Goal: Task Accomplishment & Management: Complete application form

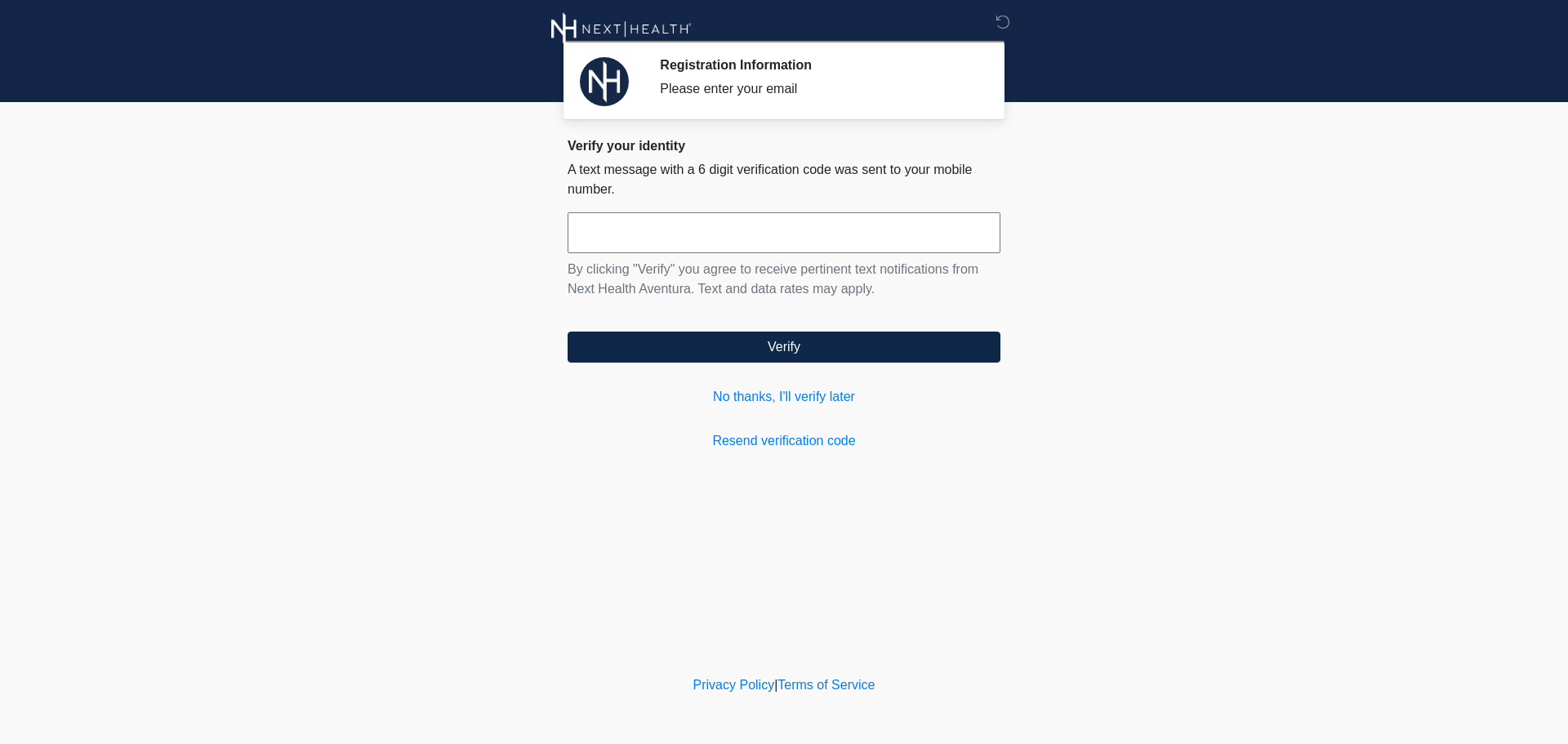
click at [643, 229] on input "text" at bounding box center [784, 233] width 433 height 41
type input "******"
click at [726, 397] on link "No thanks, I'll verify later" at bounding box center [784, 396] width 433 height 20
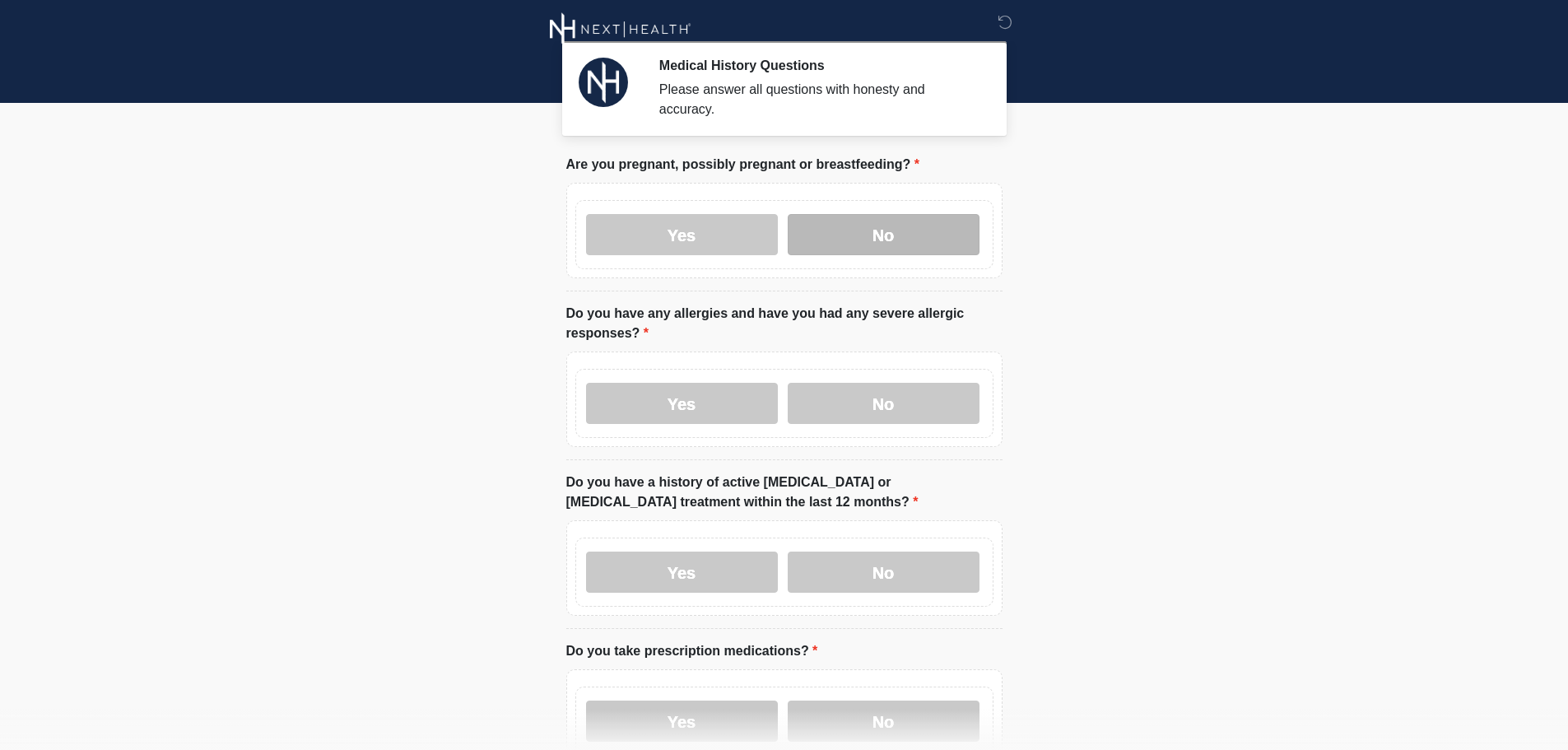
click at [882, 217] on label "No" at bounding box center [884, 235] width 192 height 41
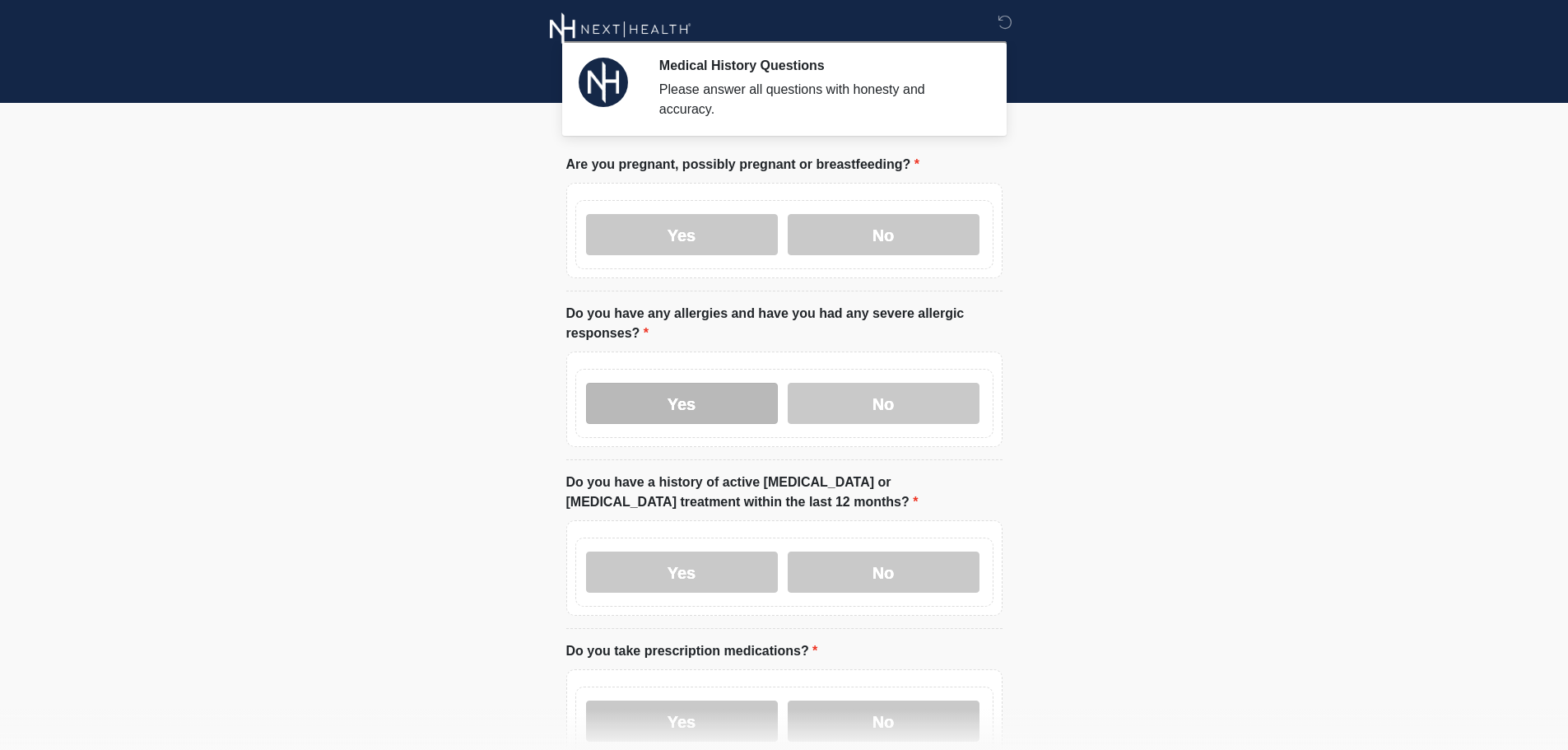
click at [697, 383] on label "Yes" at bounding box center [682, 403] width 192 height 41
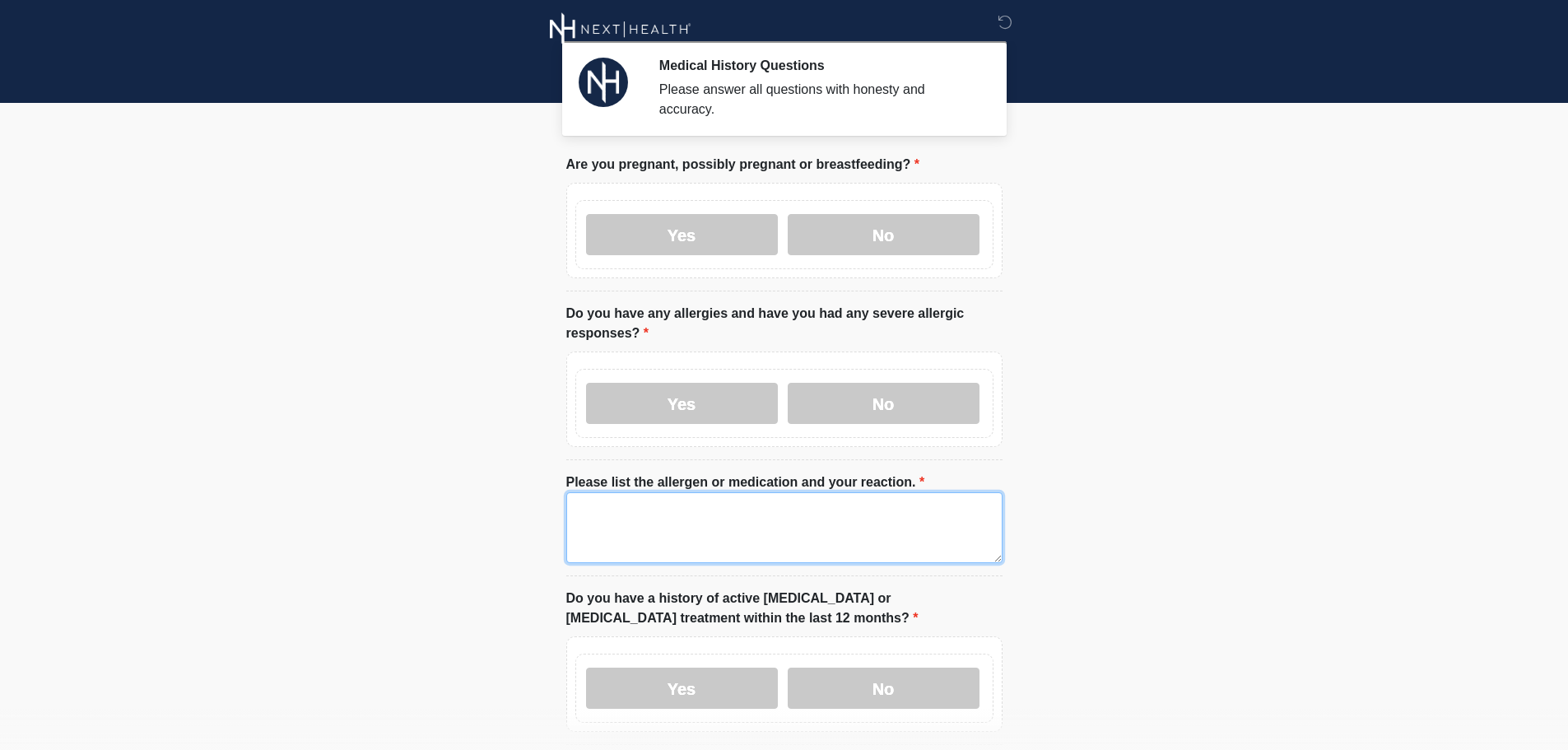
click at [630, 516] on textarea "Please list the allergen or medication and your reaction." at bounding box center [784, 527] width 436 height 71
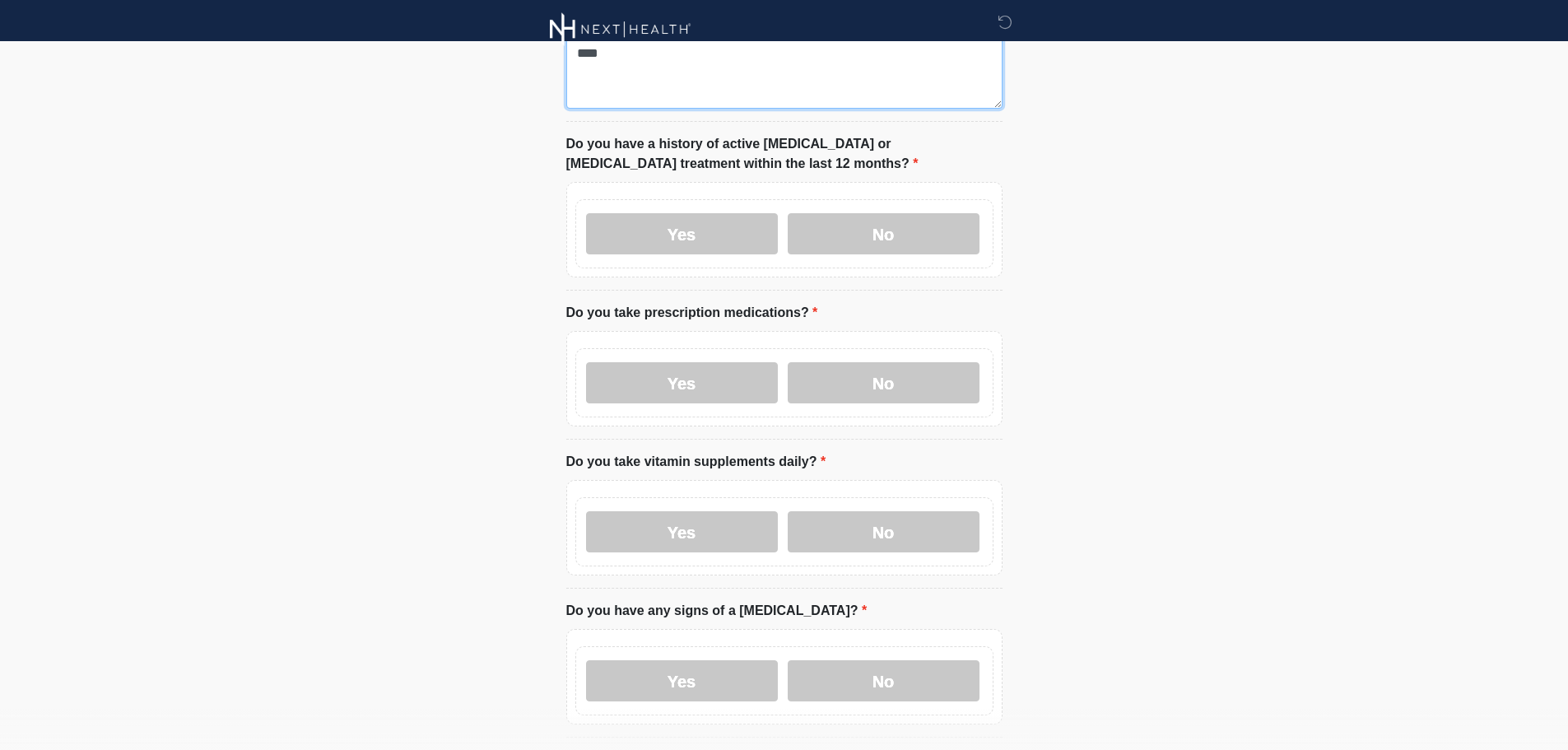
scroll to position [494, 0]
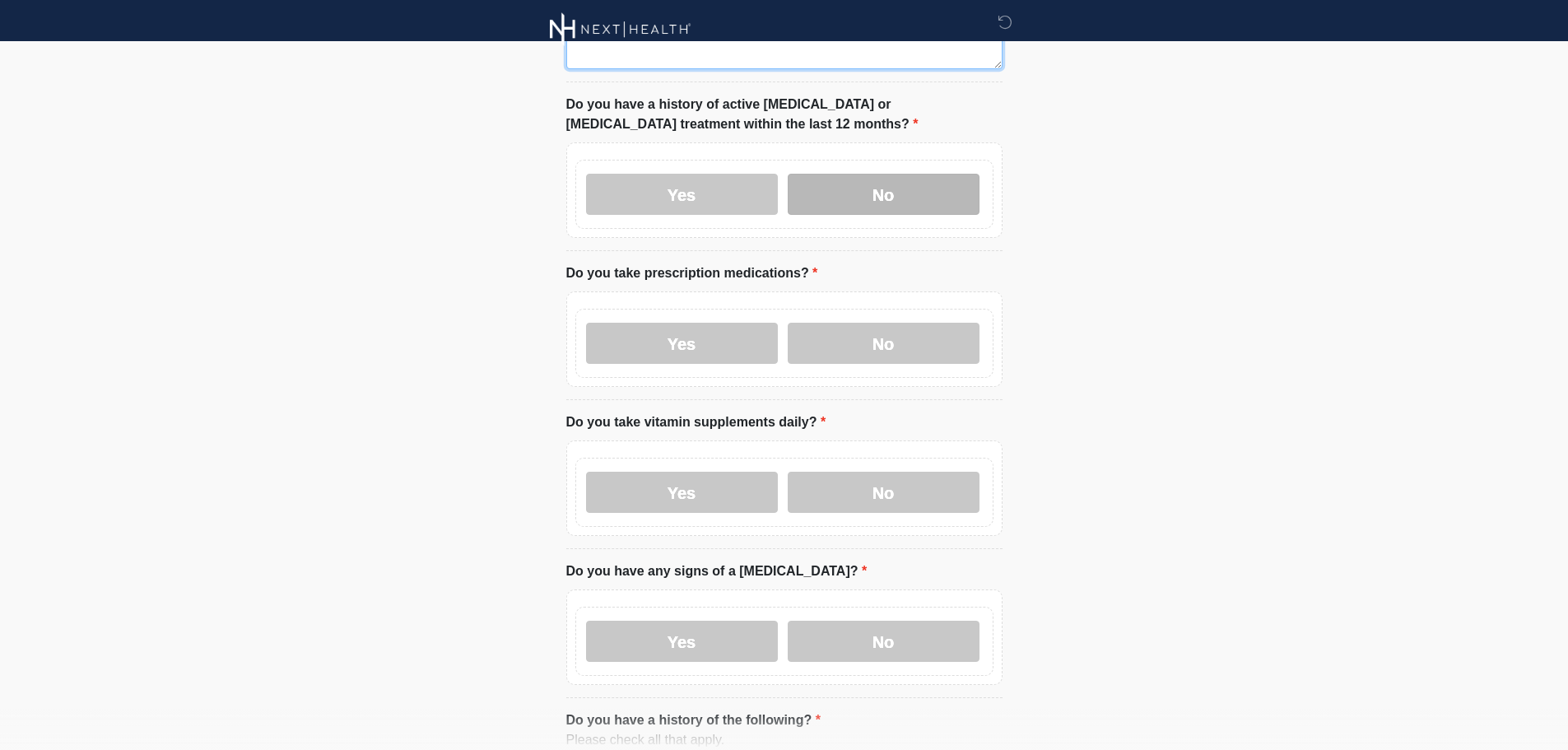
type textarea "****"
click at [866, 176] on label "No" at bounding box center [884, 194] width 192 height 41
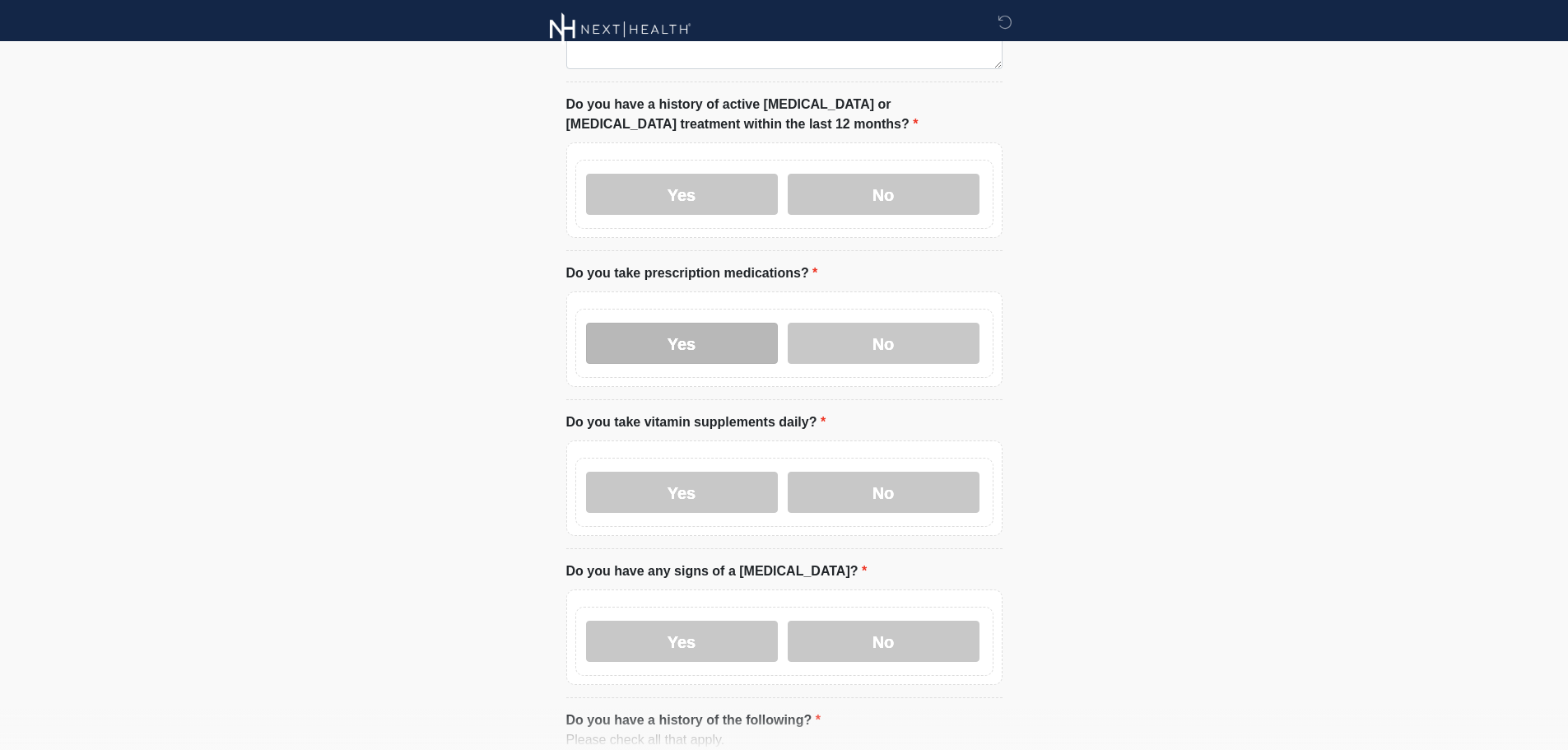
click at [668, 333] on label "Yes" at bounding box center [682, 343] width 192 height 41
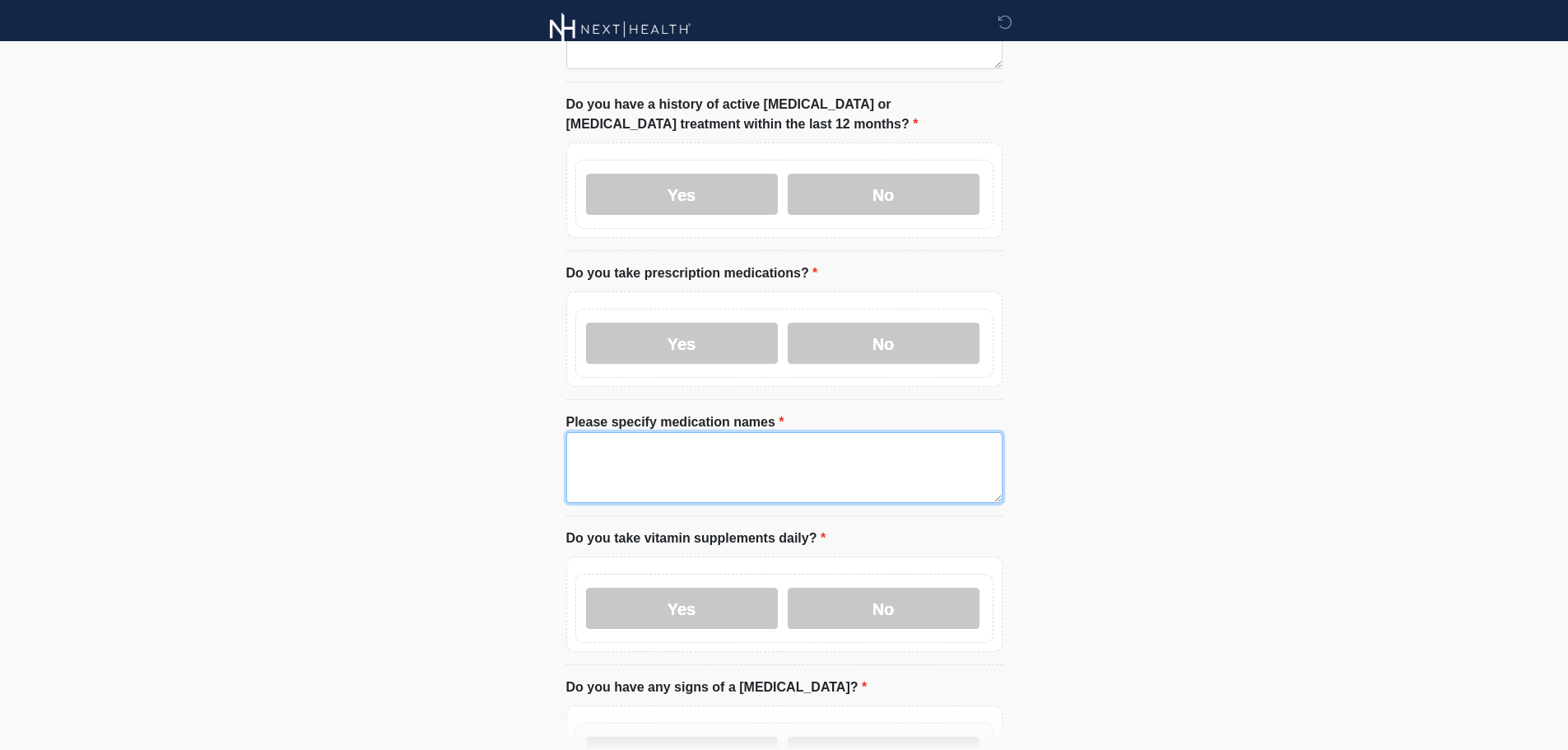
click at [598, 471] on textarea "Please specify medication names" at bounding box center [784, 467] width 436 height 71
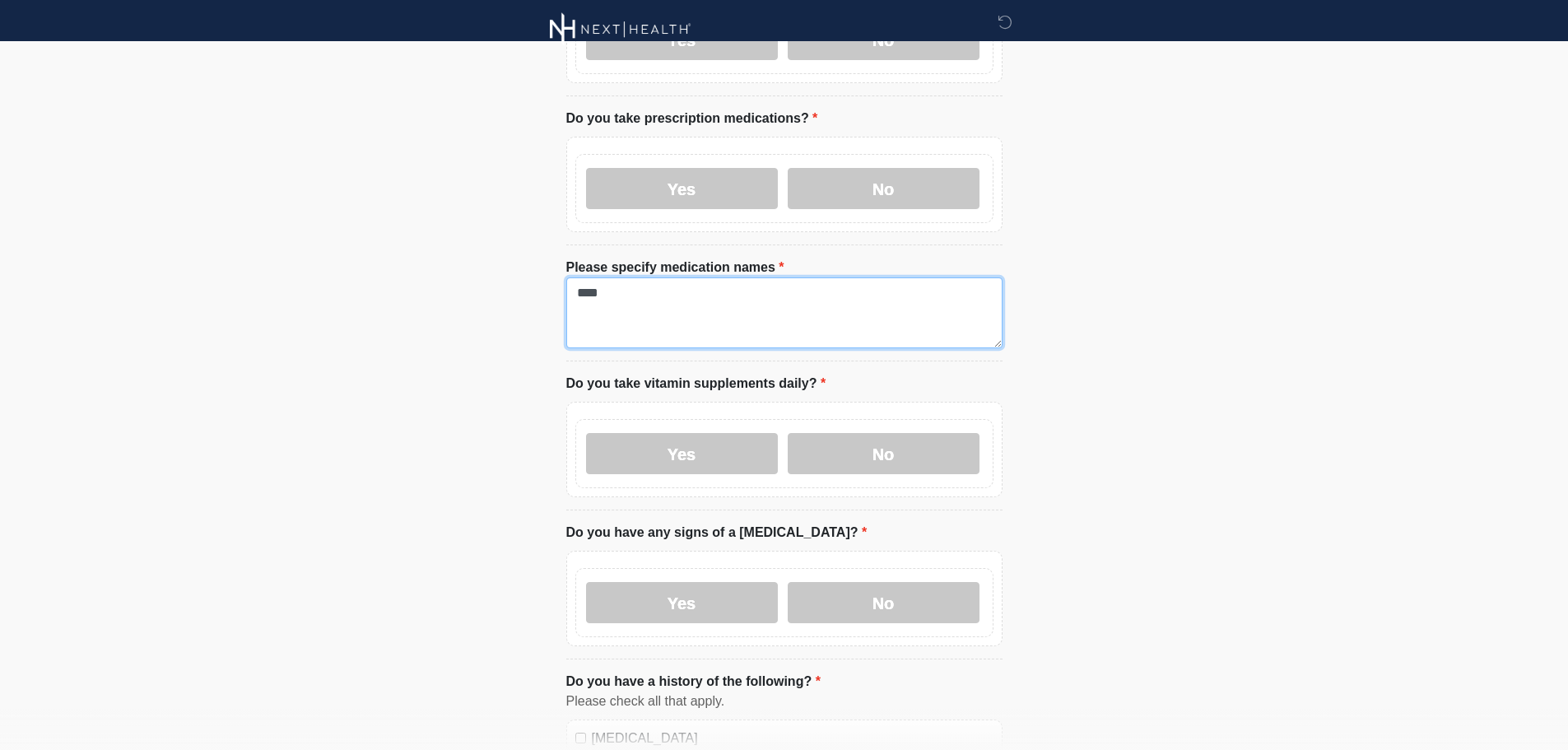
scroll to position [659, 0]
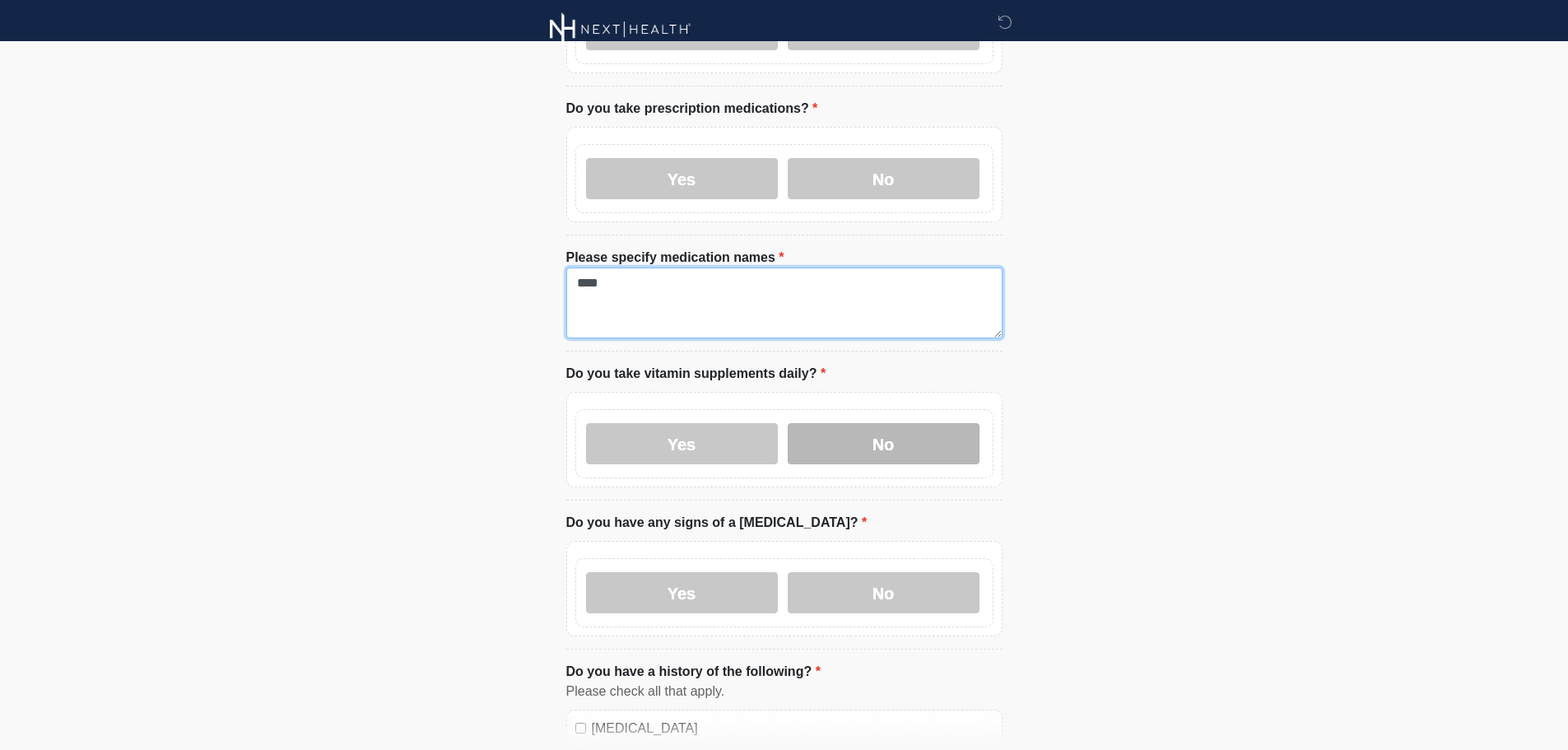
type textarea "****"
click at [847, 436] on label "No" at bounding box center [884, 444] width 192 height 41
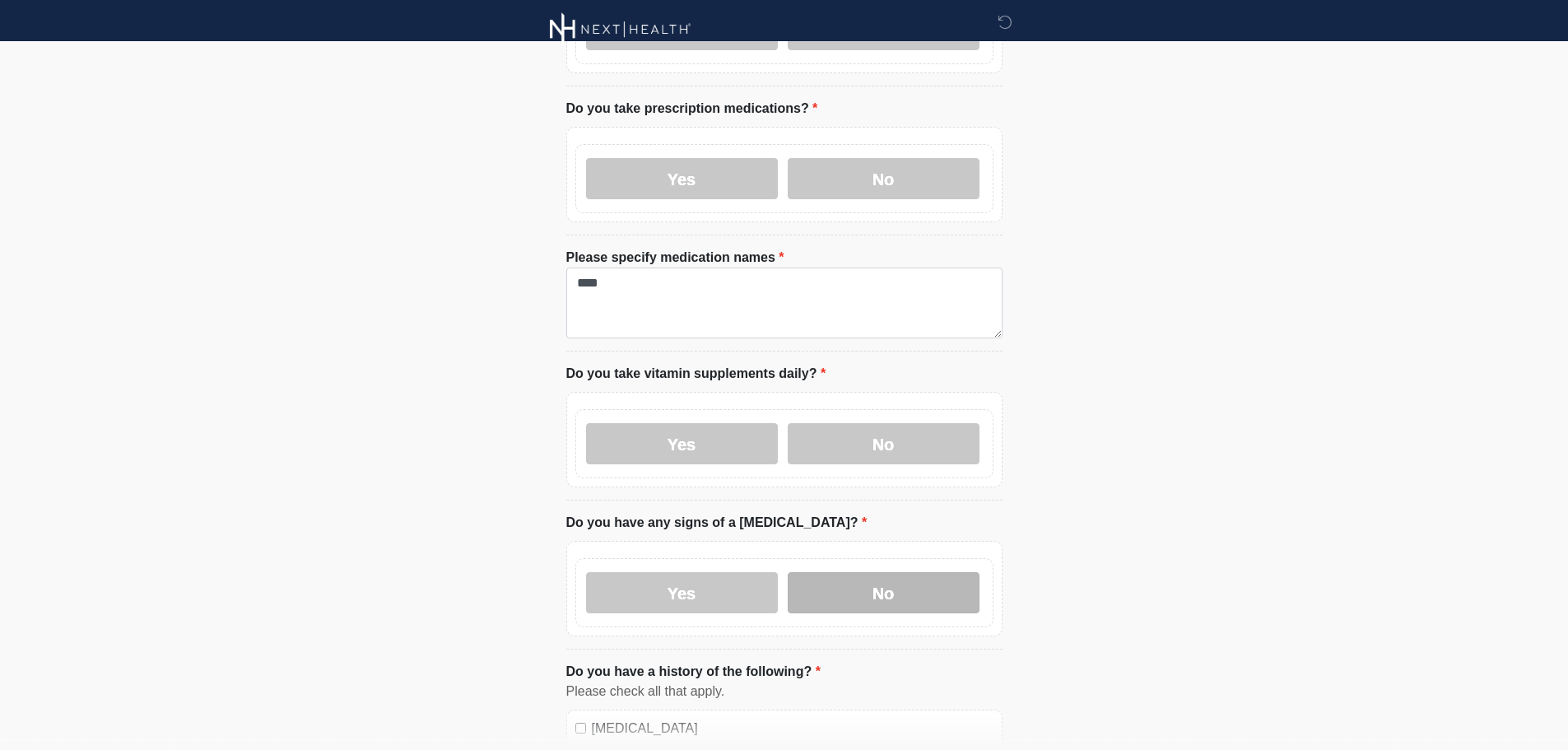
click at [866, 572] on label "No" at bounding box center [884, 593] width 192 height 41
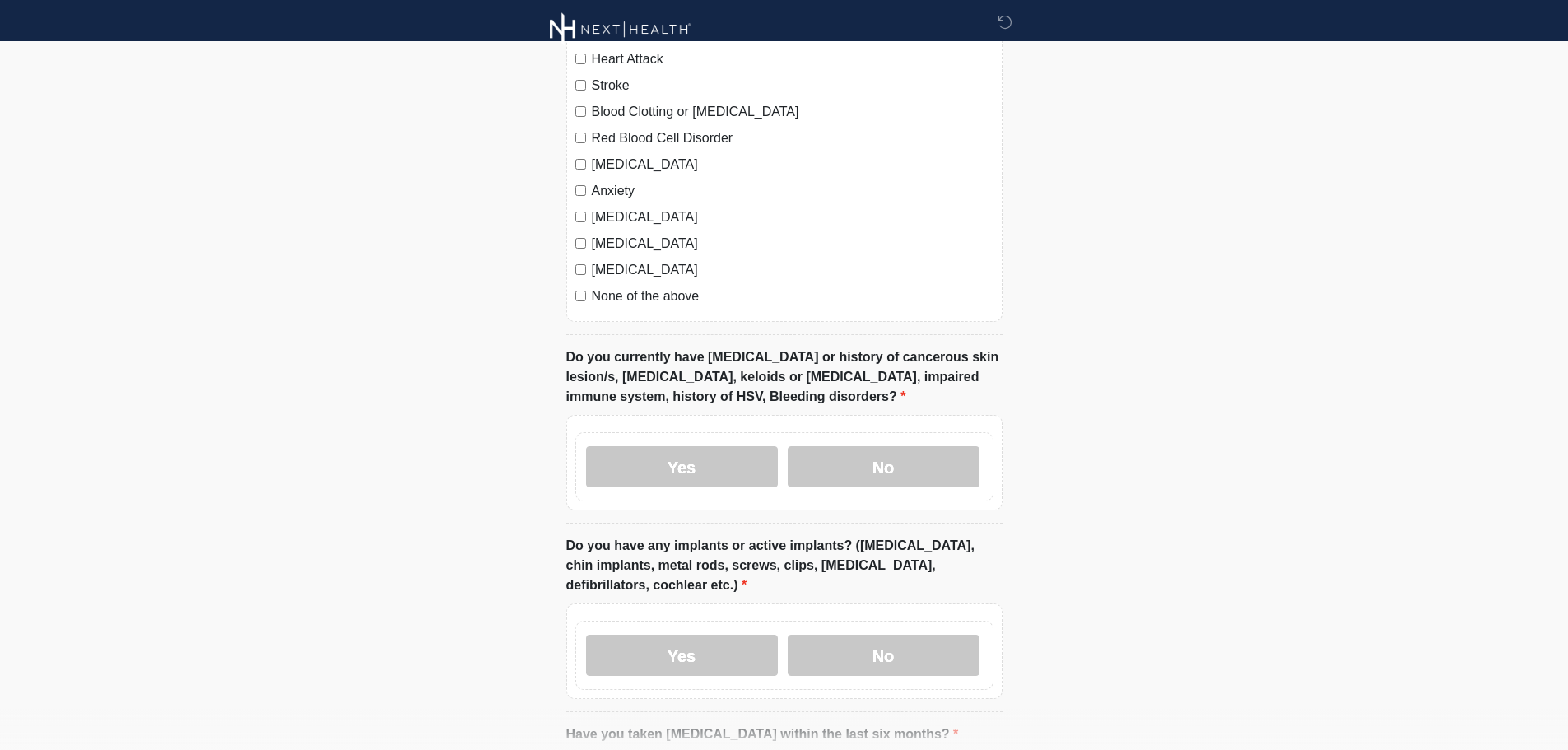
scroll to position [1399, 0]
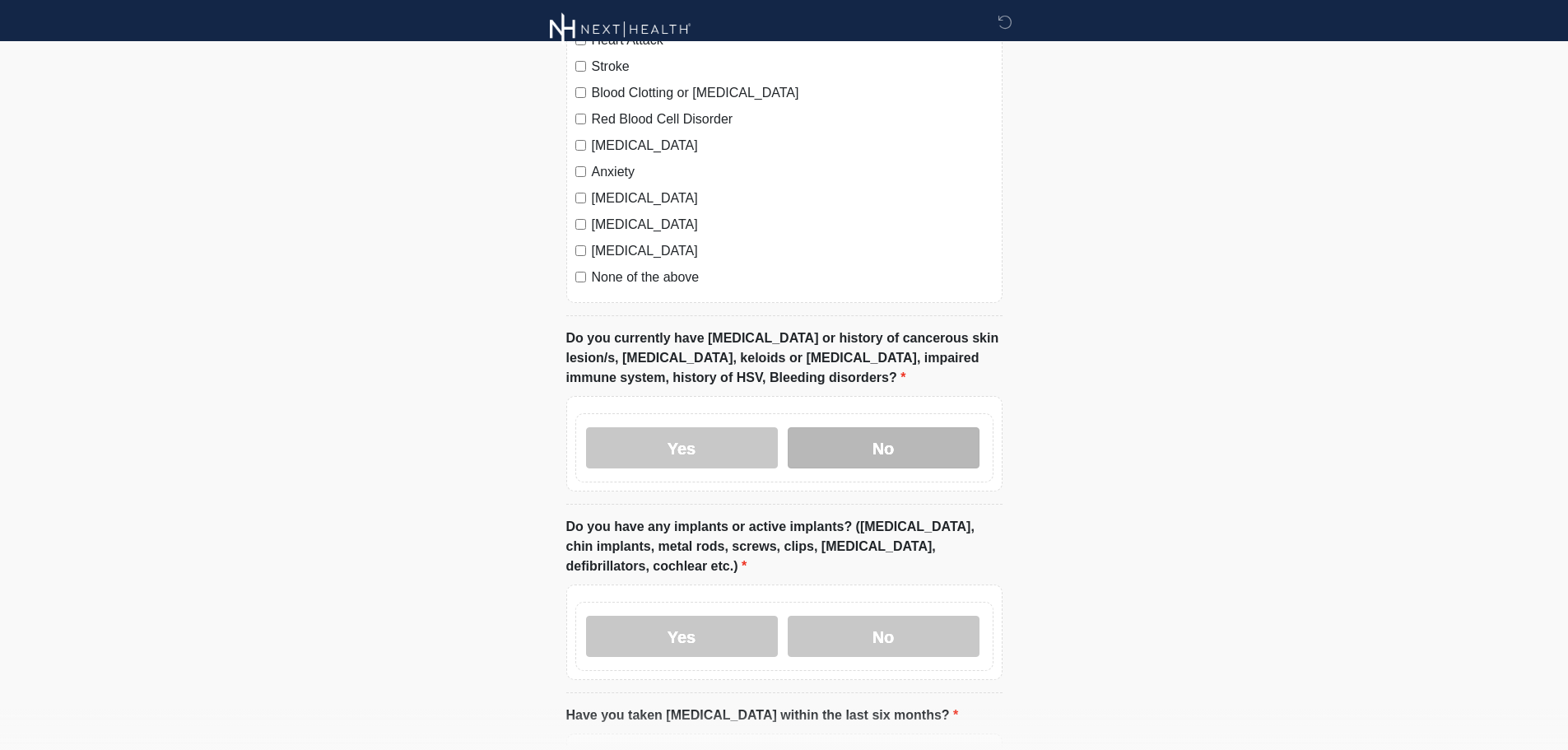
click at [922, 433] on label "No" at bounding box center [884, 448] width 192 height 41
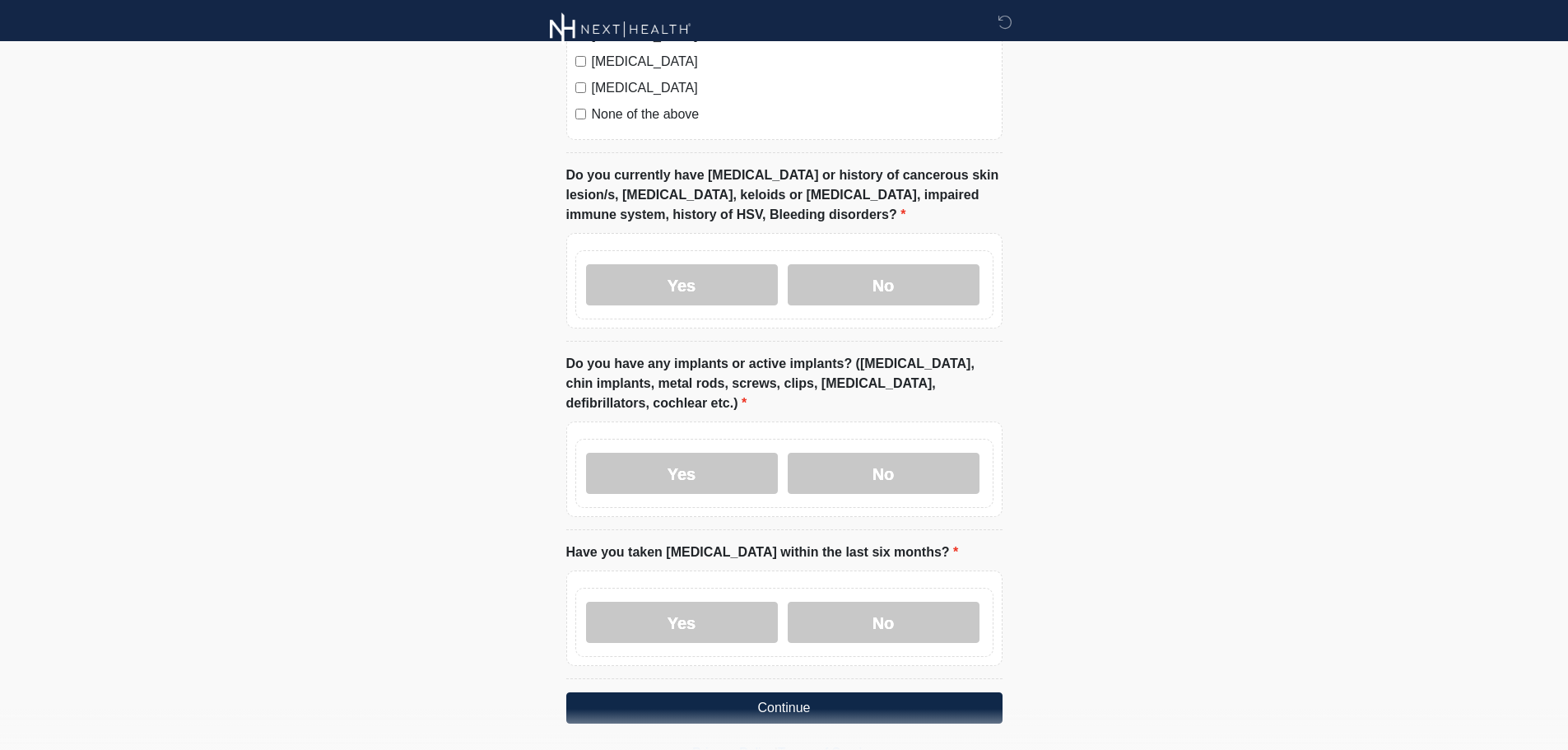
scroll to position [1564, 0]
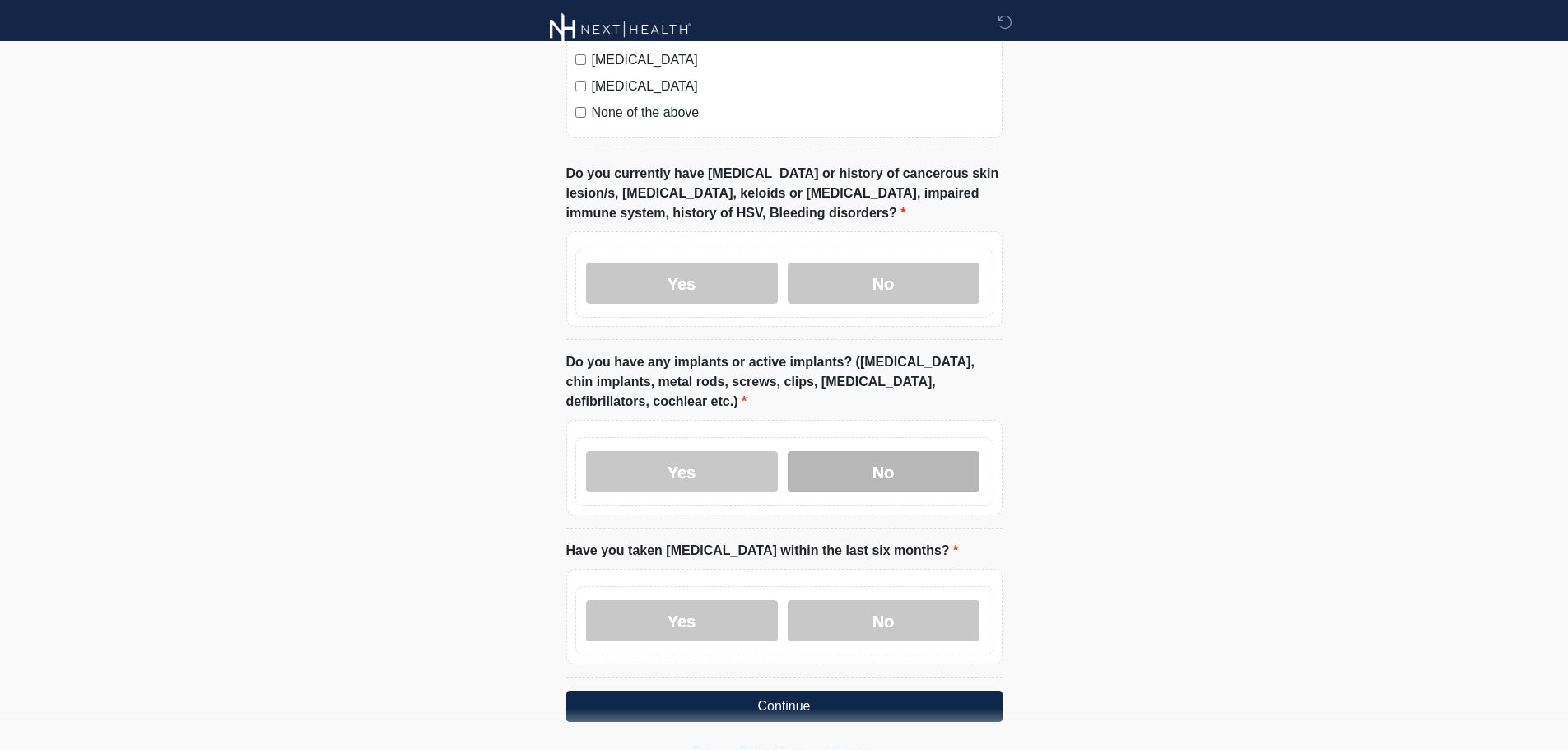
click at [905, 451] on label "No" at bounding box center [884, 472] width 192 height 41
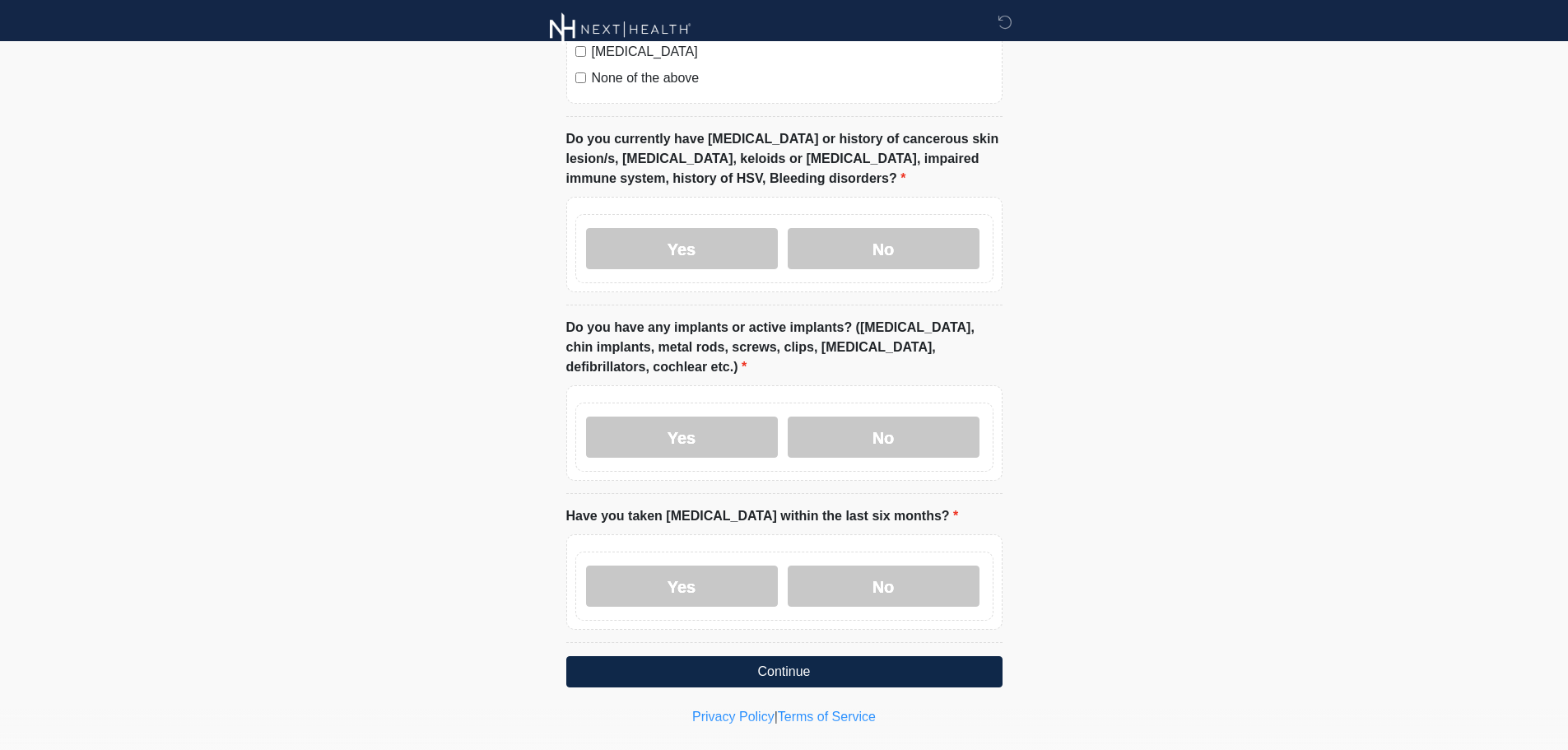
scroll to position [1609, 0]
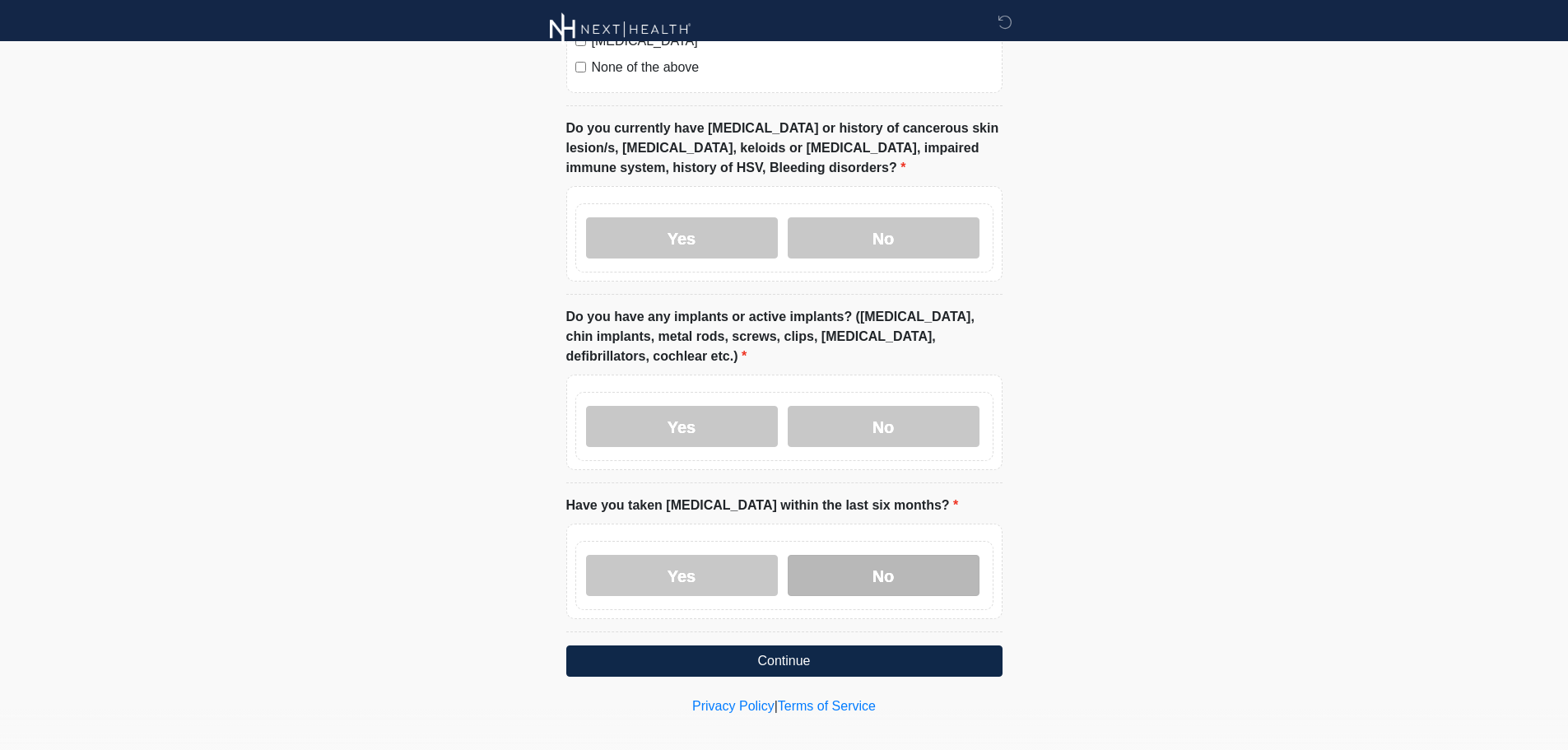
click at [908, 555] on label "No" at bounding box center [884, 576] width 192 height 41
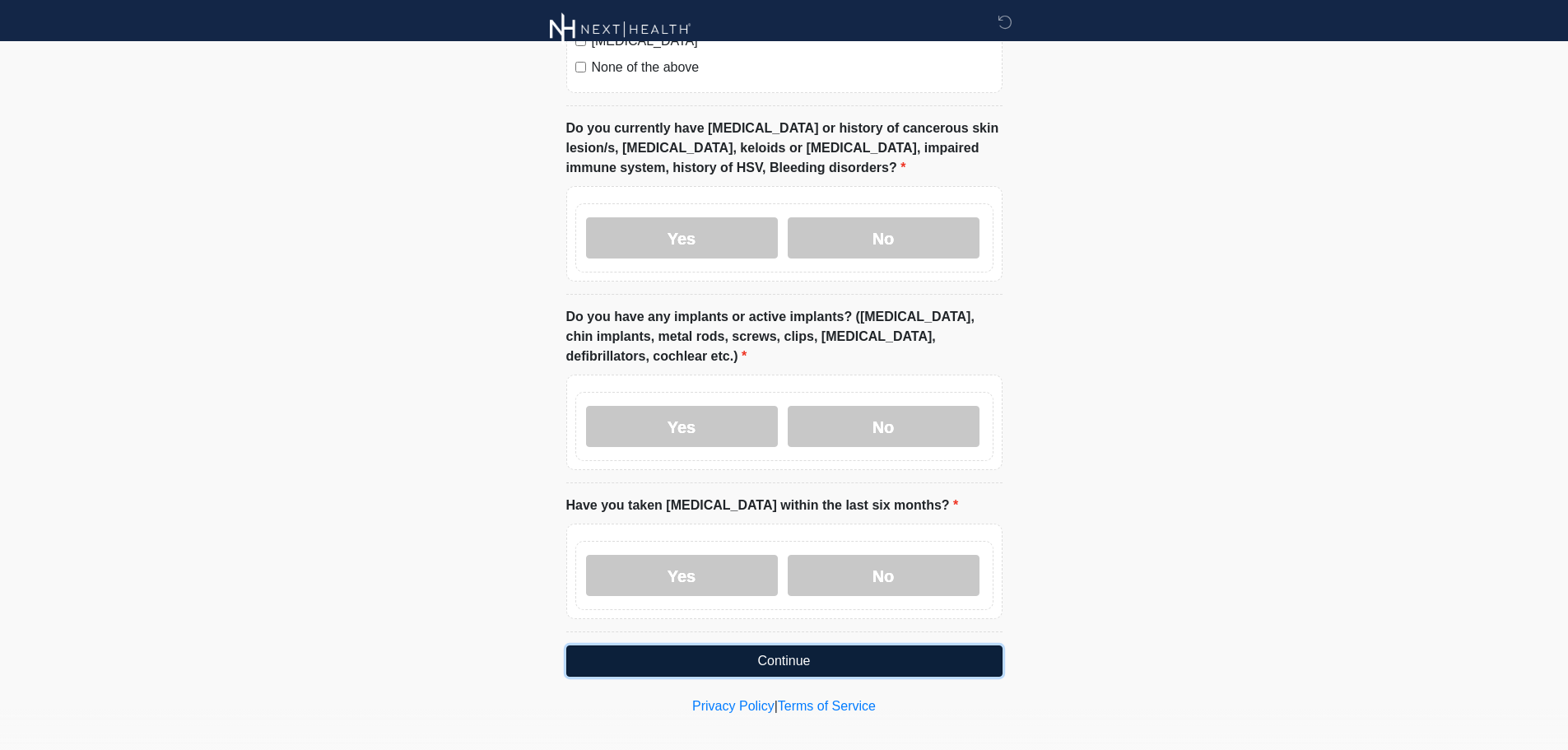
click at [808, 645] on button "Continue" at bounding box center [784, 660] width 436 height 31
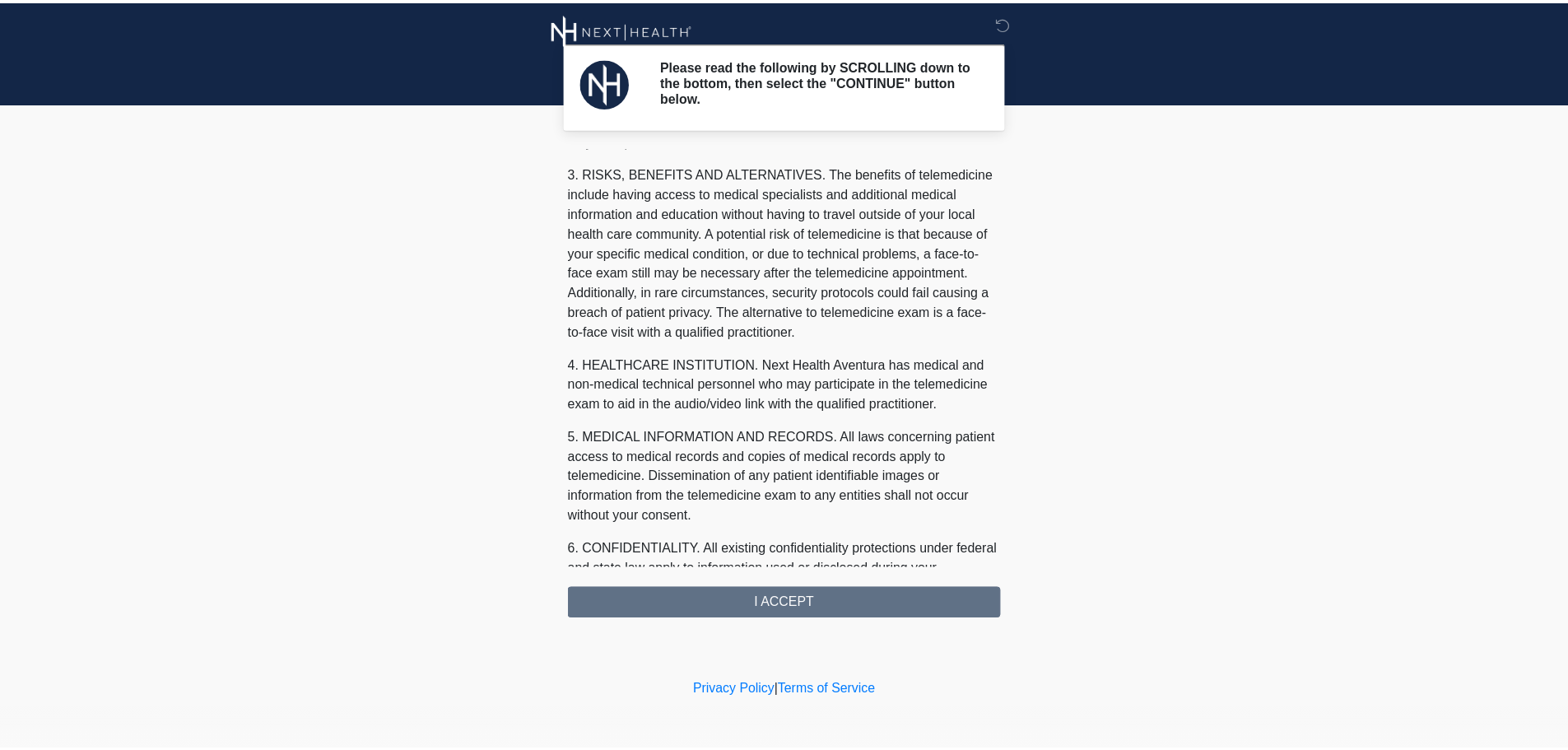
scroll to position [554, 0]
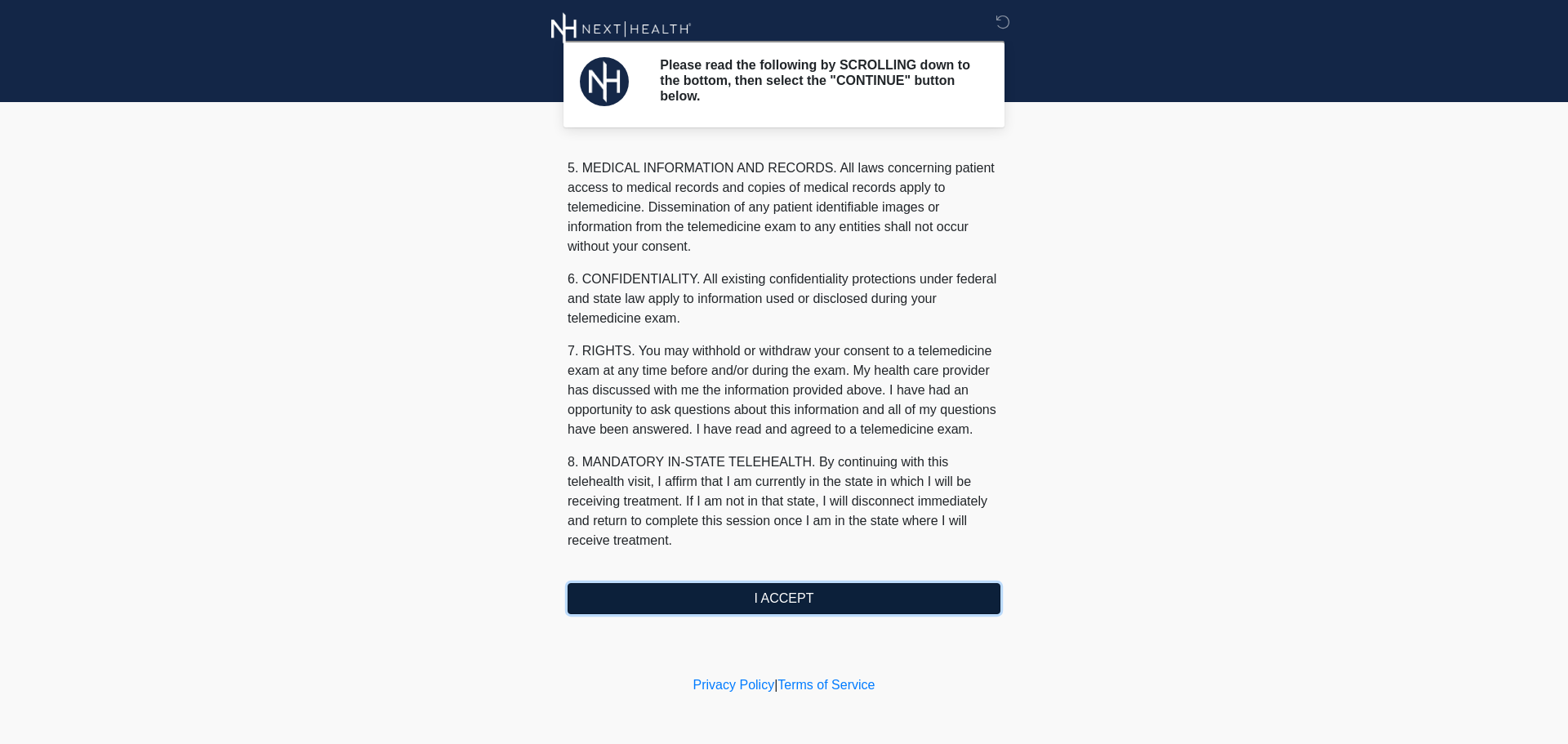
click at [790, 604] on button "I ACCEPT" at bounding box center [784, 598] width 433 height 31
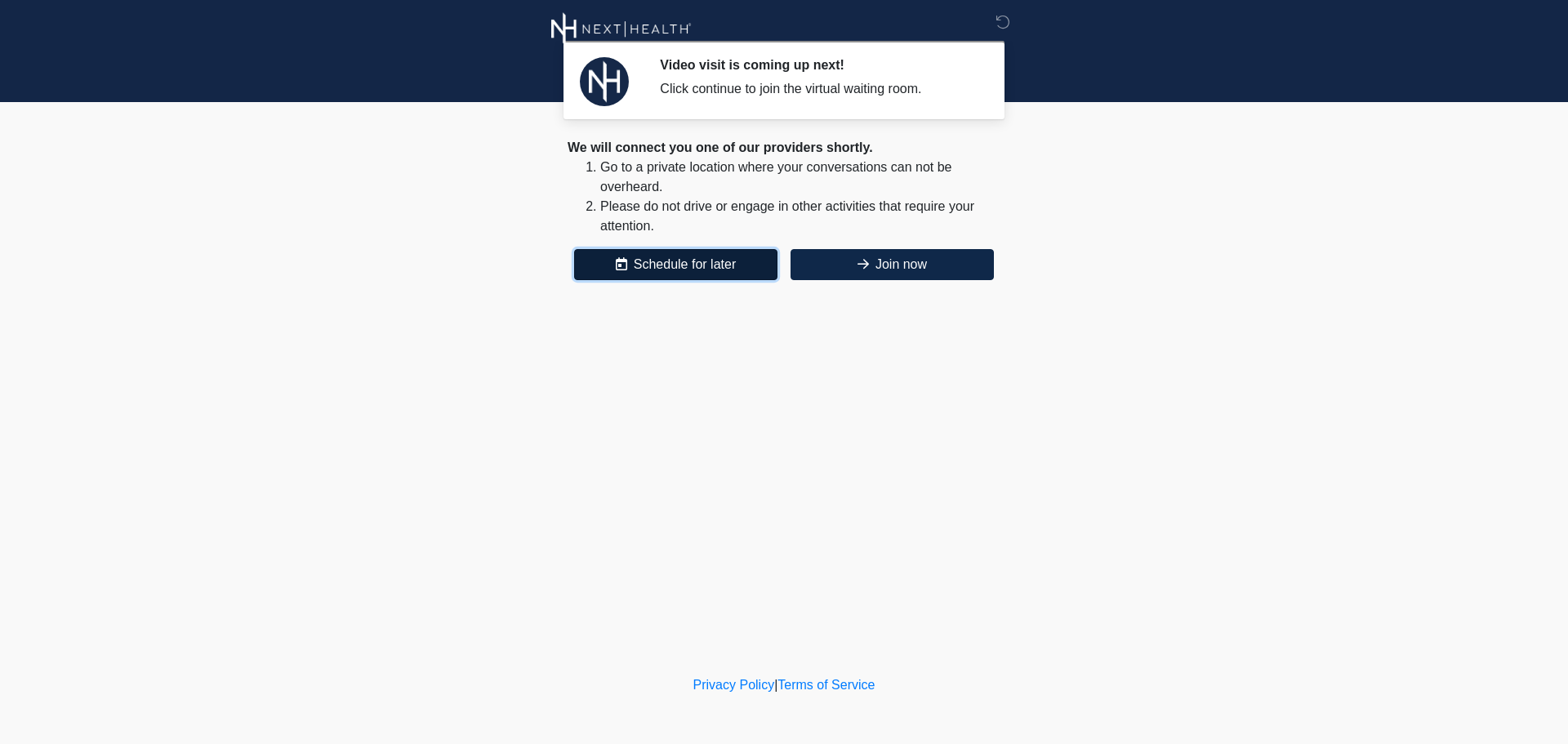
click at [665, 268] on button "Schedule for later" at bounding box center [675, 264] width 203 height 31
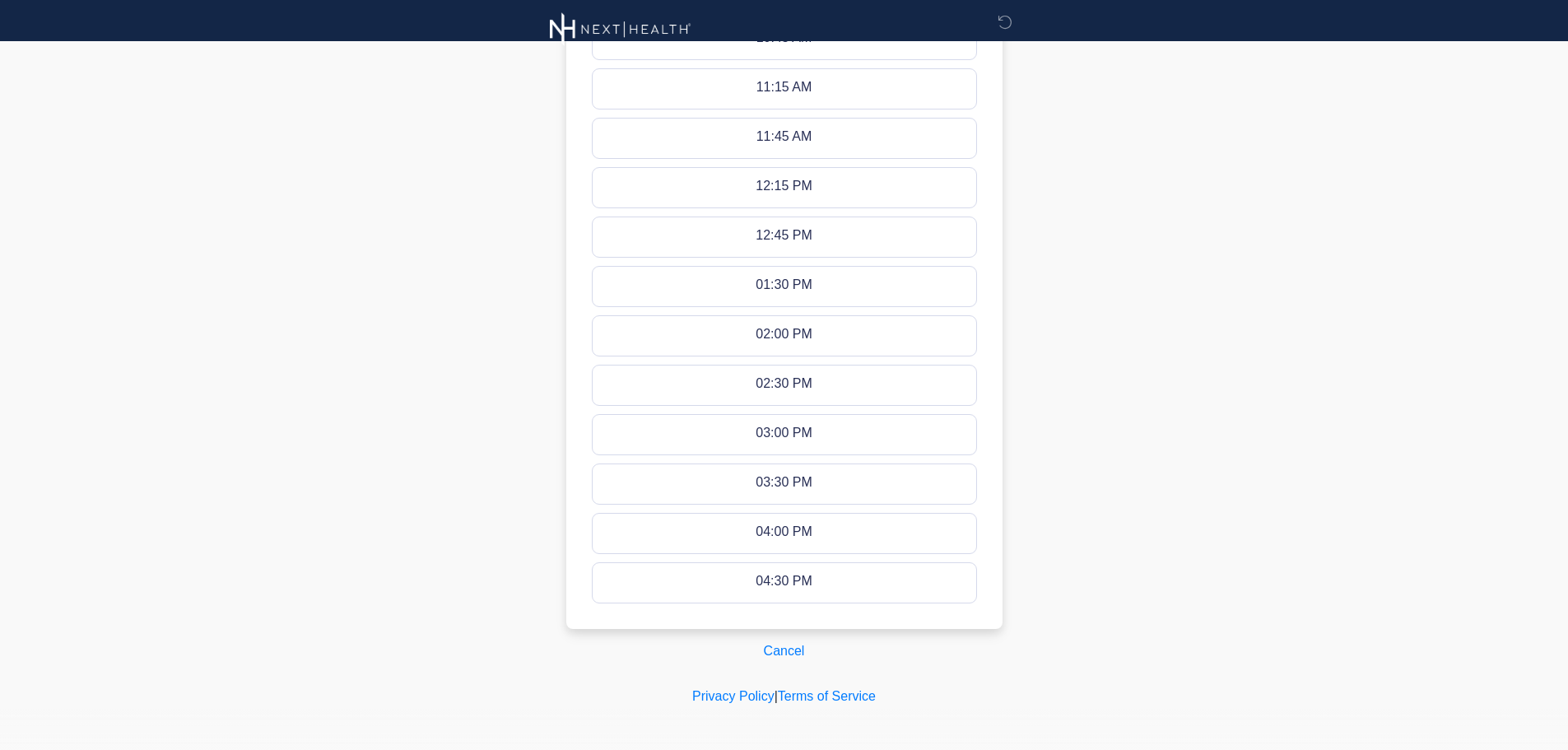
scroll to position [840, 0]
click at [797, 647] on button "Cancel" at bounding box center [784, 647] width 62 height 31
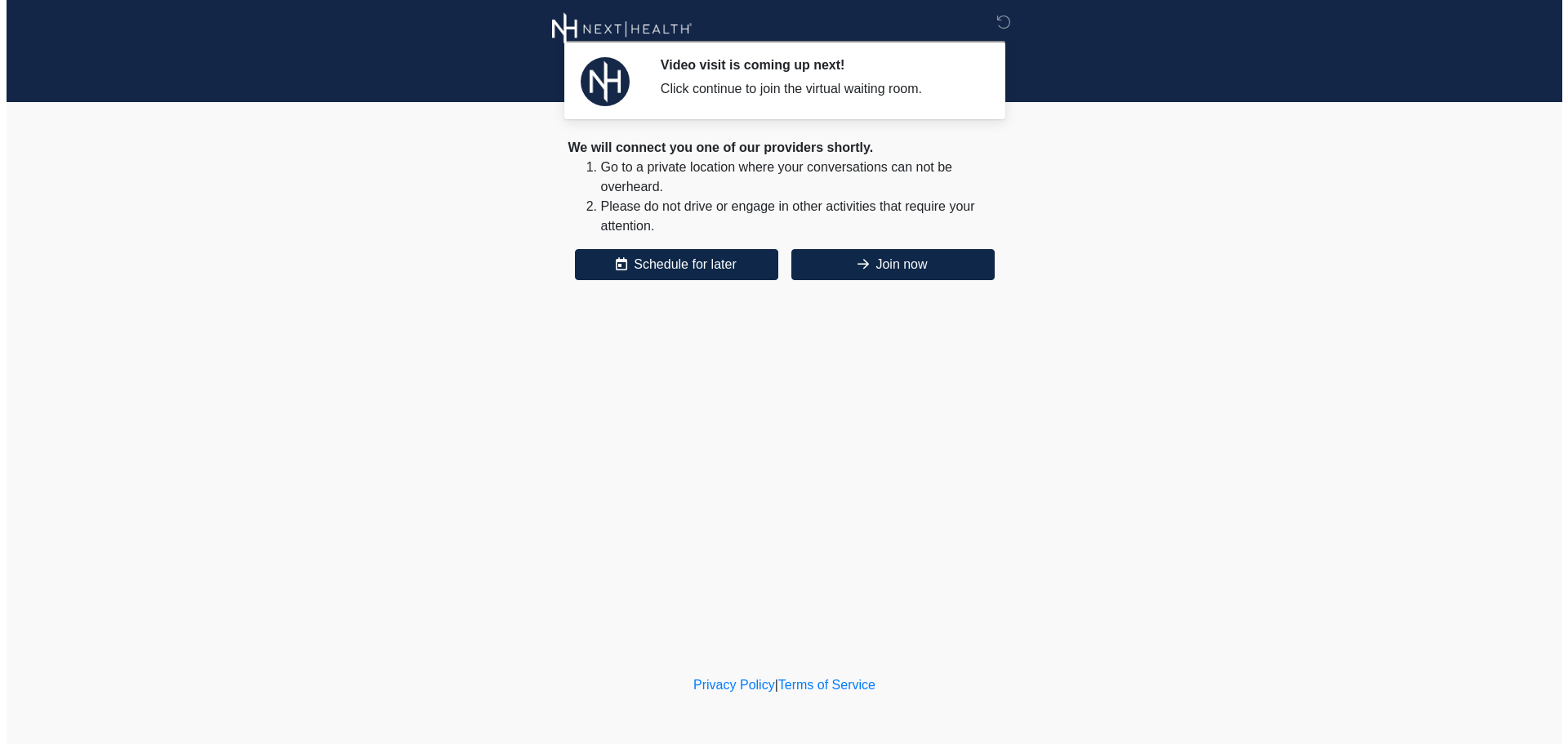
scroll to position [0, 0]
click at [905, 262] on button "Join now" at bounding box center [892, 264] width 203 height 31
